Goal: Navigation & Orientation: Find specific page/section

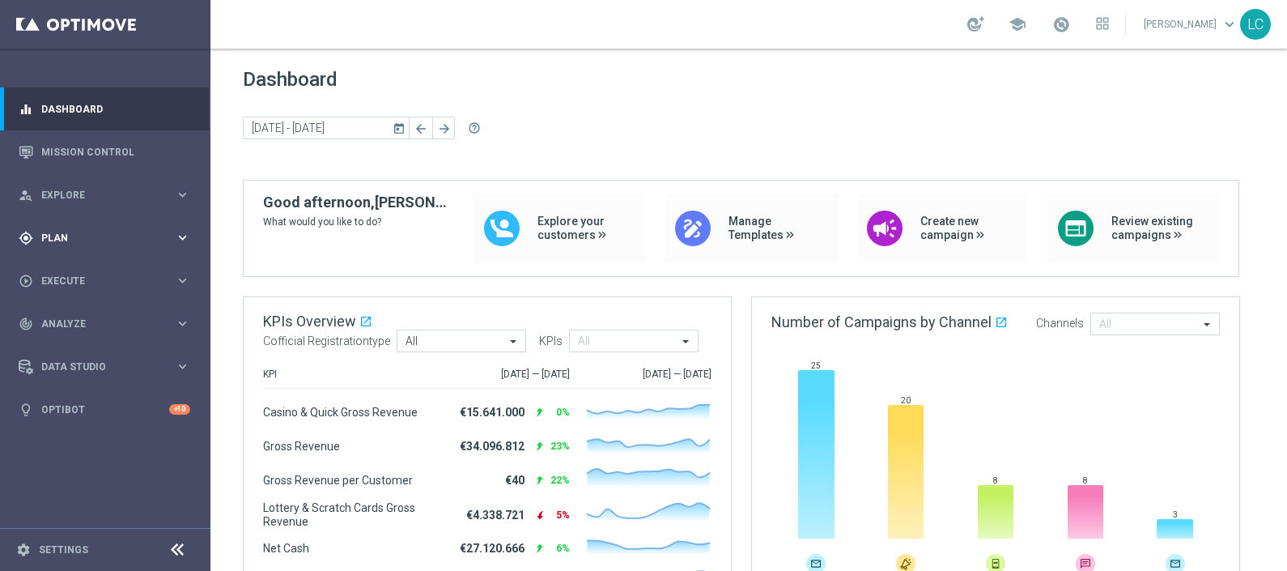
click at [49, 241] on span "Plan" at bounding box center [108, 238] width 134 height 10
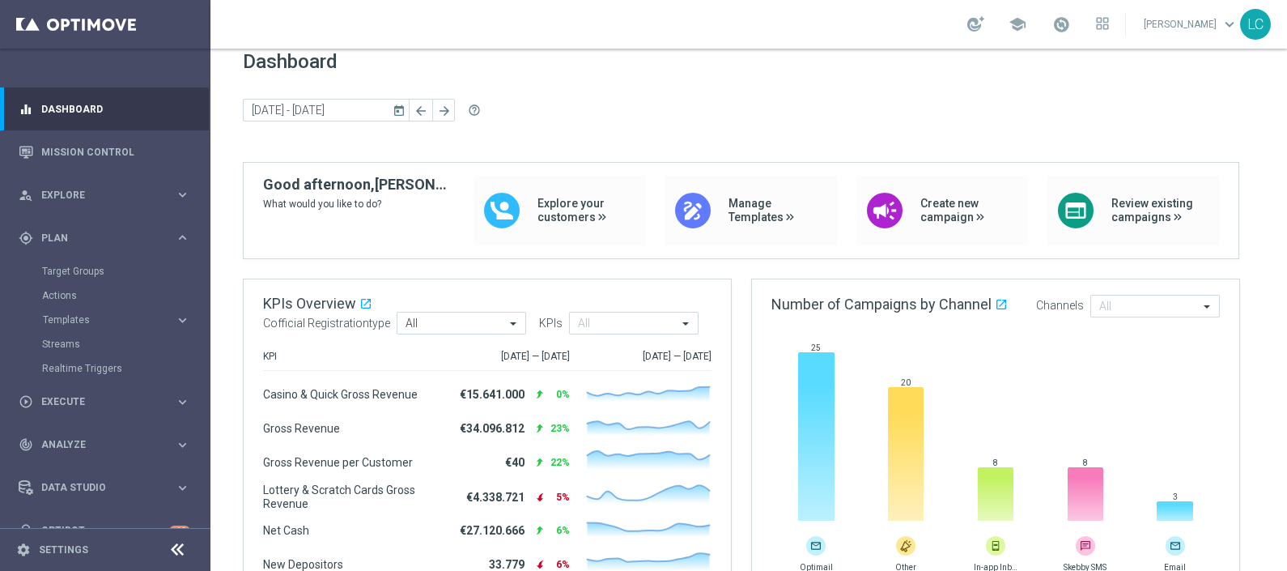
scroll to position [17, 0]
